Goal: Task Accomplishment & Management: Use online tool/utility

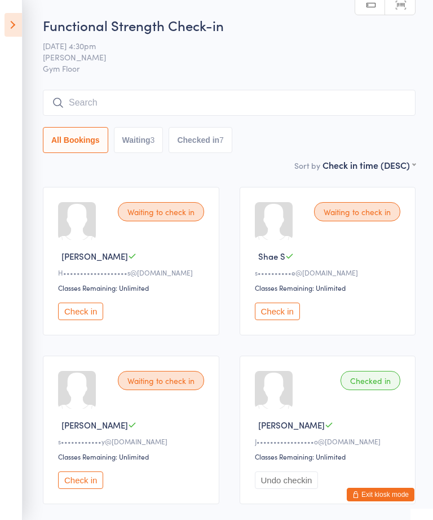
click at [82, 316] on button "Check in" at bounding box center [80, 310] width 45 height 17
click at [291, 320] on button "Check in" at bounding box center [277, 310] width 45 height 17
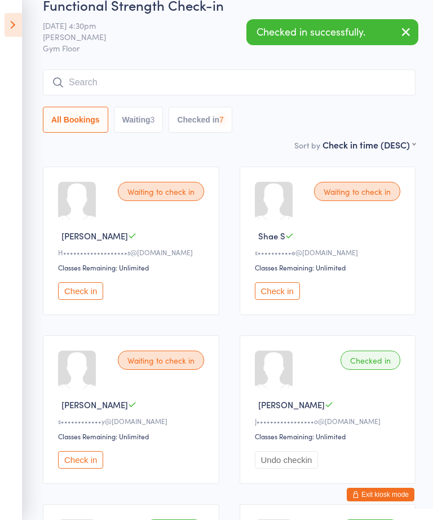
scroll to position [49, 0]
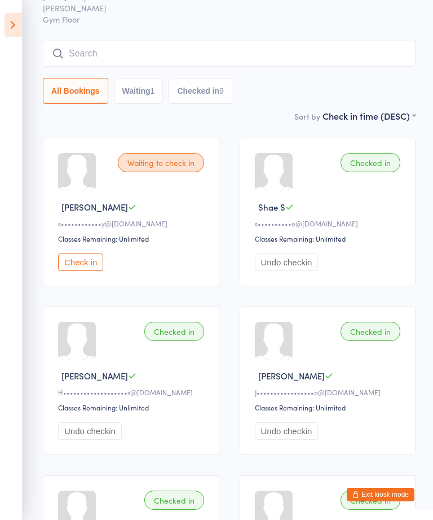
click at [78, 271] on button "Check in" at bounding box center [80, 261] width 45 height 17
click at [379, 501] on button "Exit kiosk mode" at bounding box center [381, 494] width 68 height 14
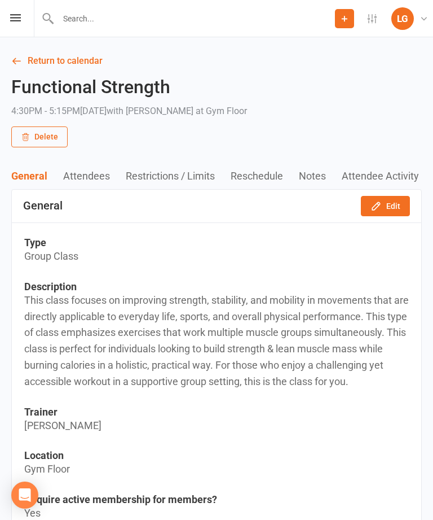
click at [78, 65] on link "Return to calendar" at bounding box center [216, 61] width 411 height 16
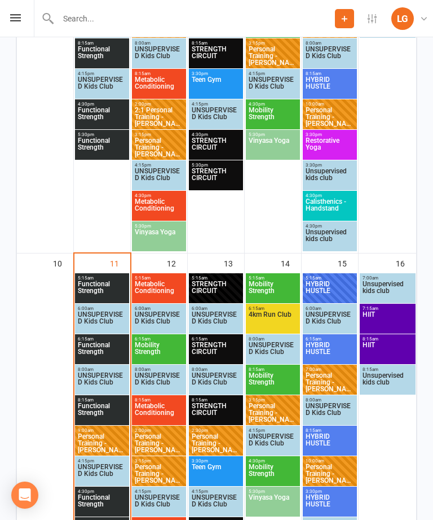
scroll to position [808, 0]
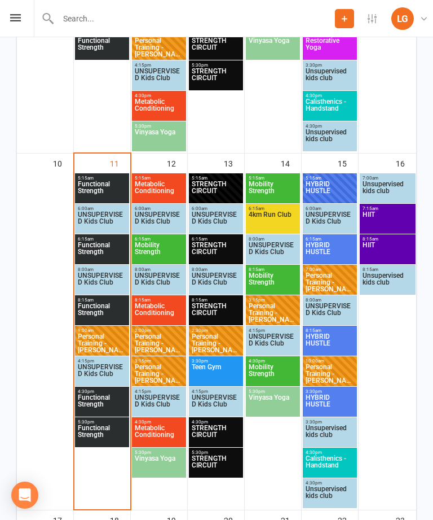
click at [102, 433] on span "Functional Strength" at bounding box center [102, 434] width 50 height 20
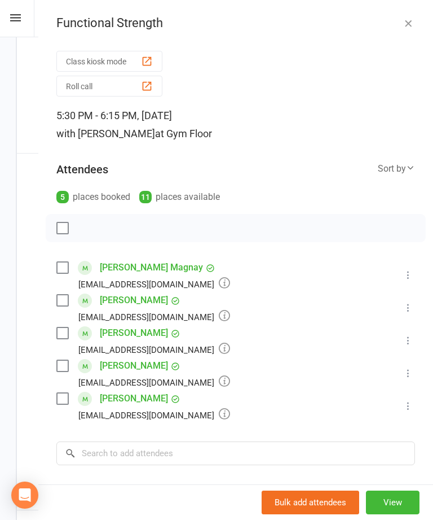
scroll to position [0, 0]
click at [126, 60] on button "Class kiosk mode" at bounding box center [109, 61] width 106 height 21
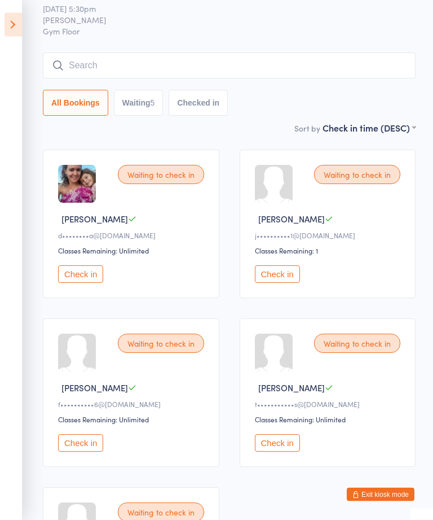
scroll to position [33, 0]
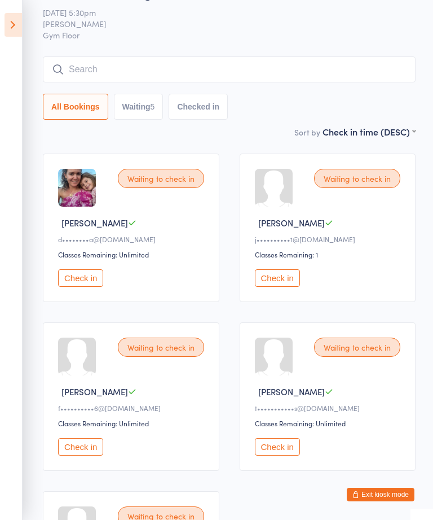
click at [7, 24] on icon at bounding box center [13, 25] width 17 height 24
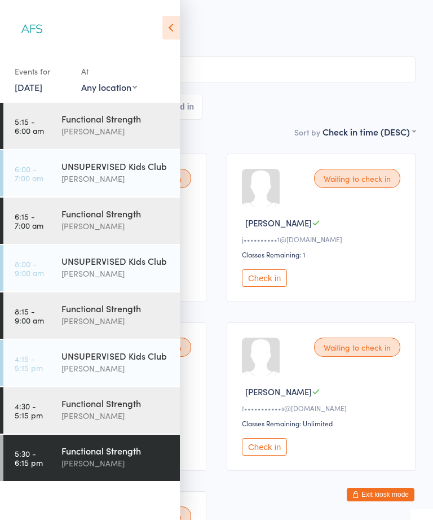
click at [117, 402] on div "Functional Strength" at bounding box center [115, 403] width 109 height 12
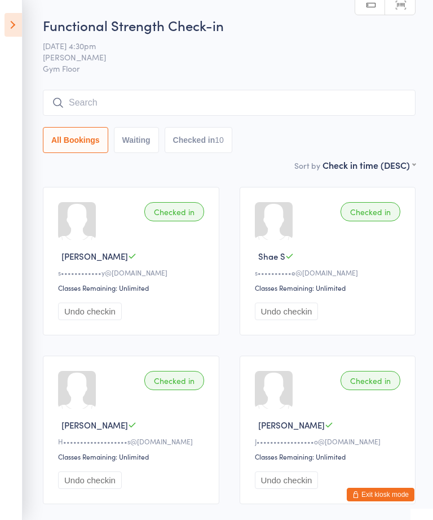
click at [19, 24] on icon at bounding box center [13, 25] width 17 height 24
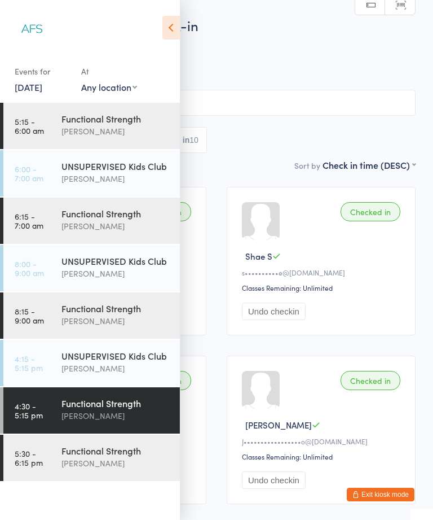
click at [139, 316] on div "[PERSON_NAME]" at bounding box center [115, 320] width 109 height 13
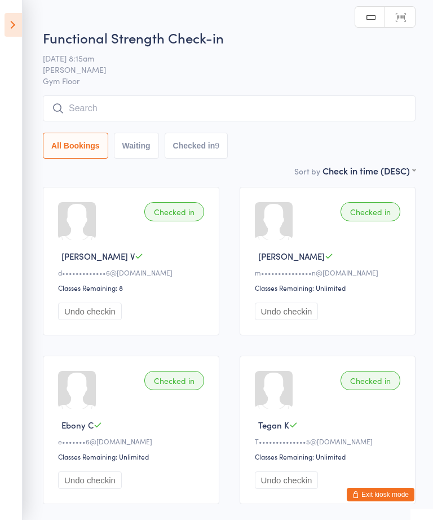
click at [9, 35] on icon at bounding box center [13, 25] width 17 height 24
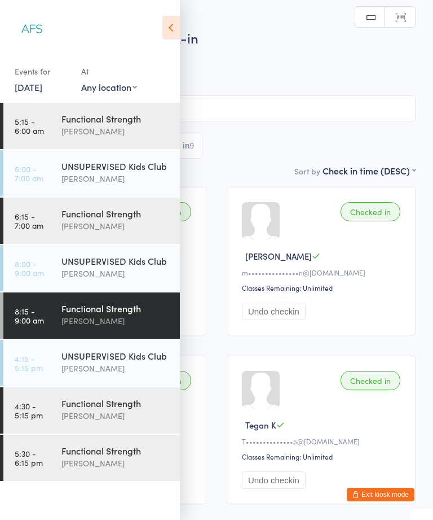
click at [118, 223] on div "[PERSON_NAME]" at bounding box center [115, 225] width 109 height 13
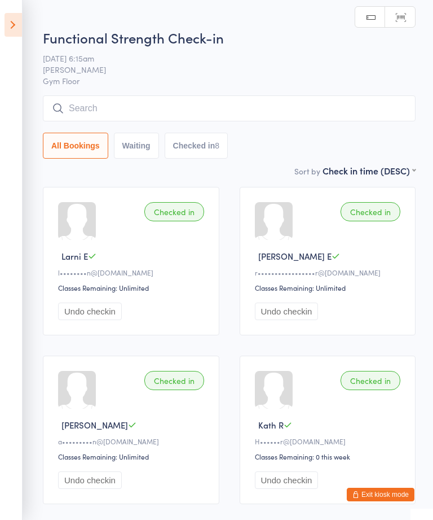
click at [12, 28] on icon at bounding box center [13, 25] width 17 height 24
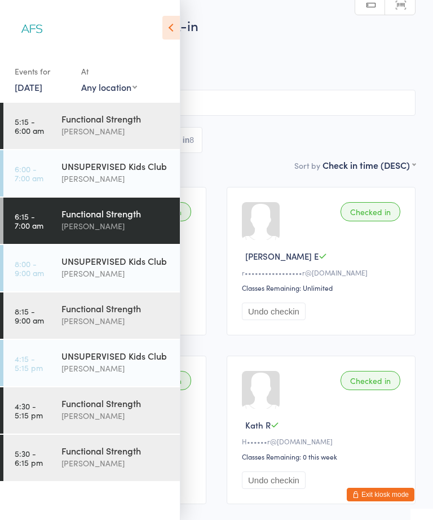
click at [134, 113] on div "Functional Strength" at bounding box center [115, 118] width 109 height 12
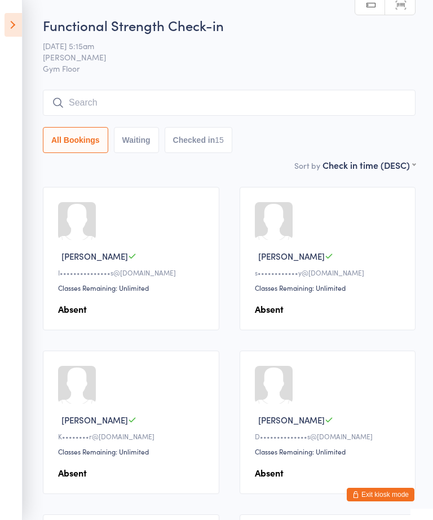
click at [9, 27] on icon at bounding box center [13, 25] width 17 height 24
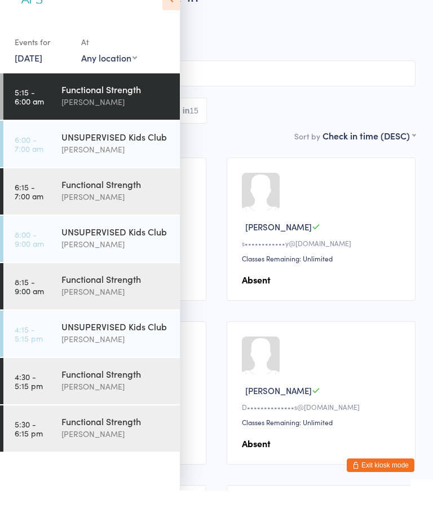
scroll to position [50, 0]
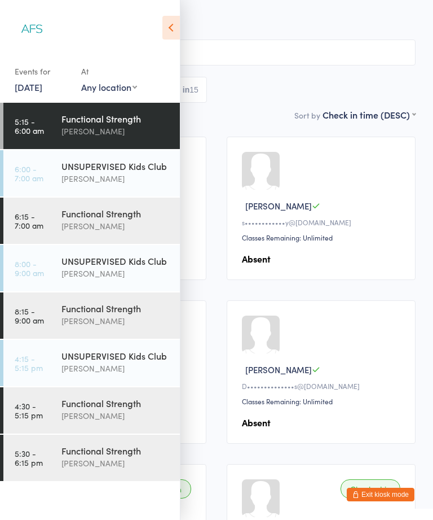
click at [108, 465] on div "[PERSON_NAME]" at bounding box center [115, 462] width 109 height 13
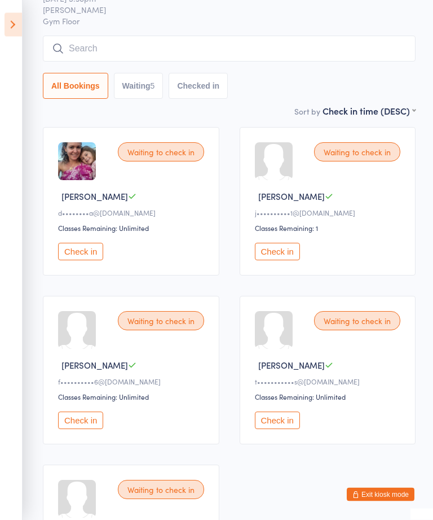
scroll to position [60, 0]
click at [86, 250] on button "Check in" at bounding box center [80, 251] width 45 height 17
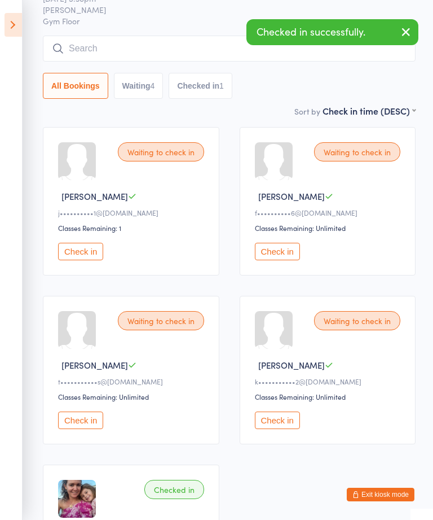
click at [362, 327] on div "Waiting to check in" at bounding box center [357, 320] width 86 height 19
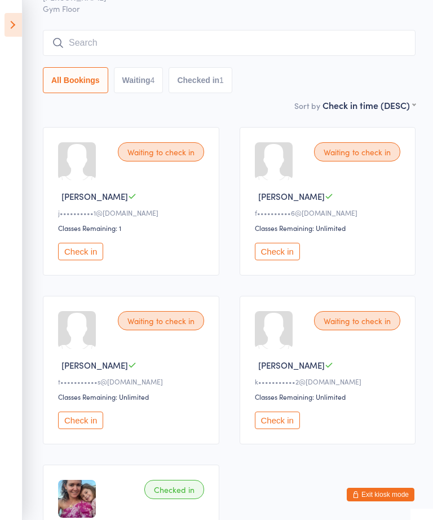
click at [164, 327] on div "Waiting to check in" at bounding box center [161, 320] width 86 height 19
click at [77, 427] on button "Check in" at bounding box center [80, 419] width 45 height 17
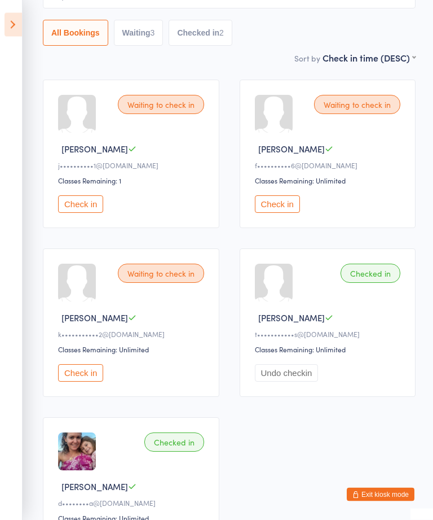
scroll to position [107, 0]
click at [282, 211] on button "Check in" at bounding box center [277, 203] width 45 height 17
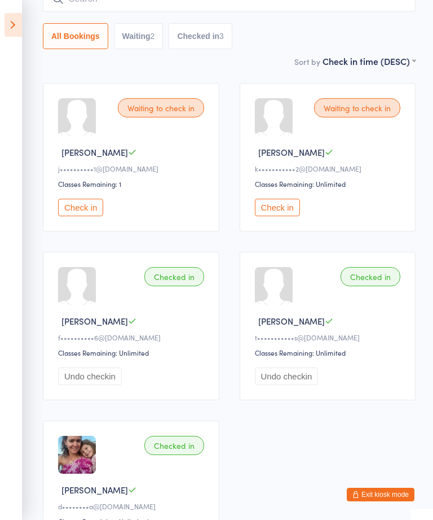
scroll to position [103, 0]
click at [285, 217] on button "Check in" at bounding box center [277, 207] width 45 height 17
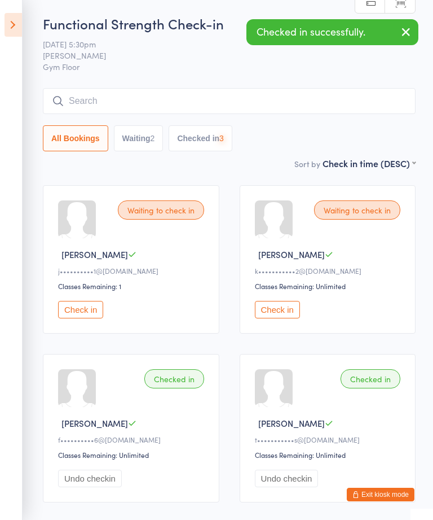
scroll to position [0, 0]
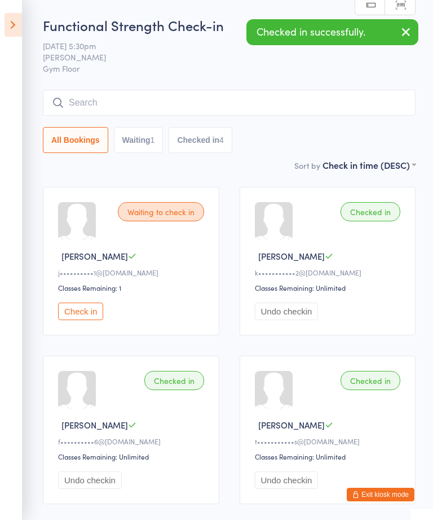
click at [82, 320] on button "Check in" at bounding box center [80, 310] width 45 height 17
